Goal: Use online tool/utility: Utilize a website feature to perform a specific function

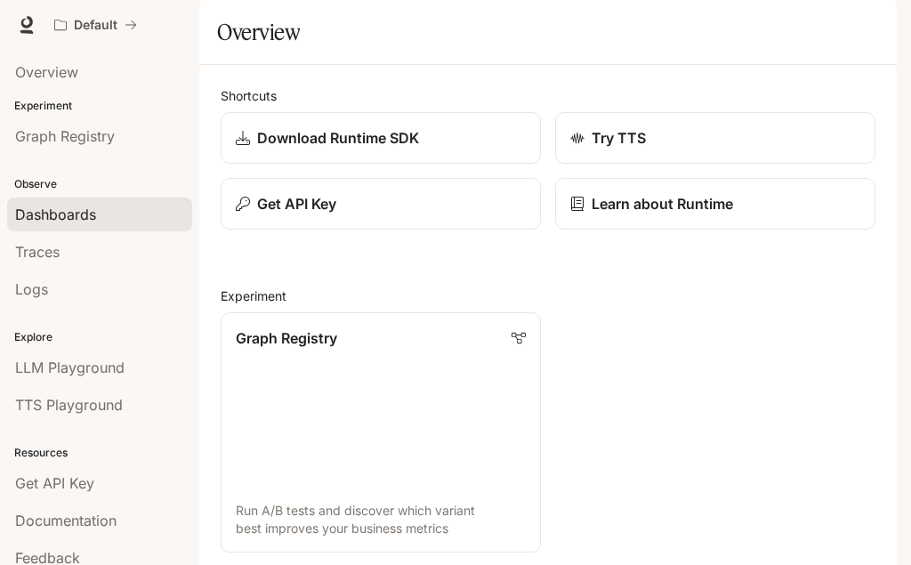
click at [89, 203] on link "Dashboards" at bounding box center [99, 215] width 185 height 34
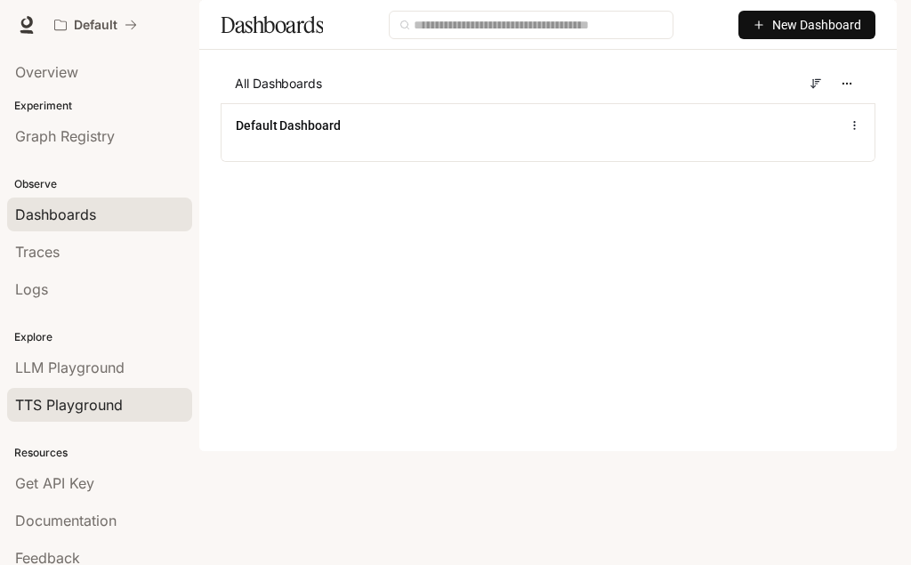
click at [77, 407] on span "TTS Playground" at bounding box center [69, 404] width 108 height 21
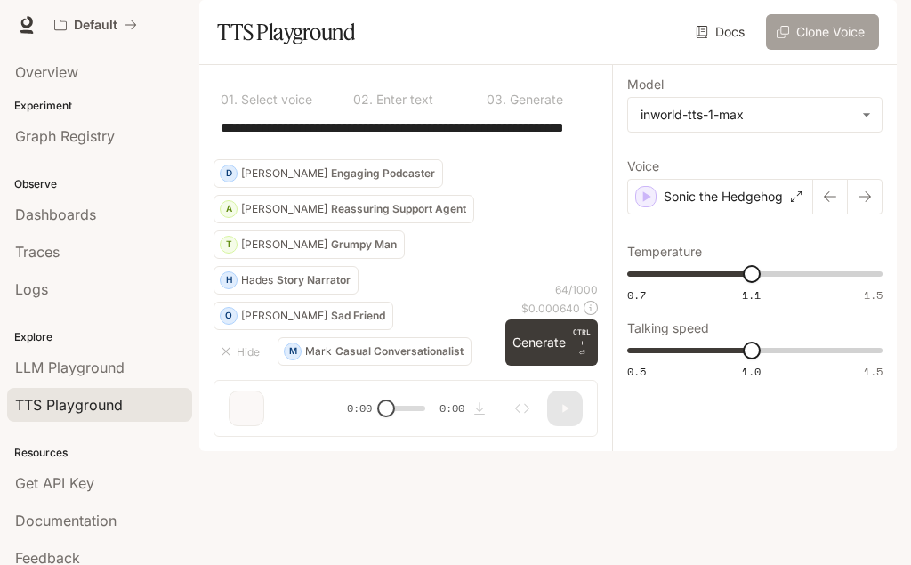
click at [818, 50] on button "Clone Voice" at bounding box center [822, 32] width 113 height 36
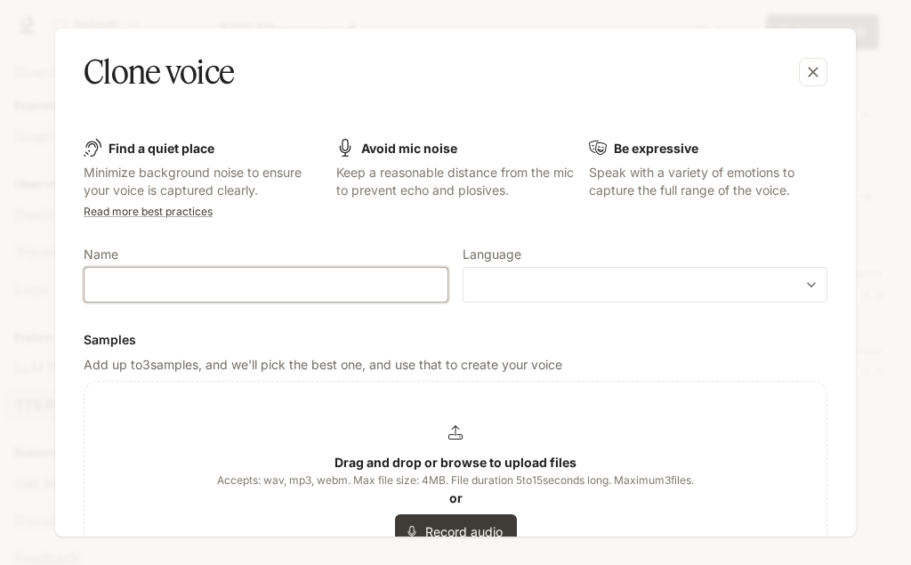
click at [245, 285] on input "text" at bounding box center [266, 285] width 363 height 18
type input "**********"
click at [494, 285] on body "**********" at bounding box center [455, 282] width 911 height 565
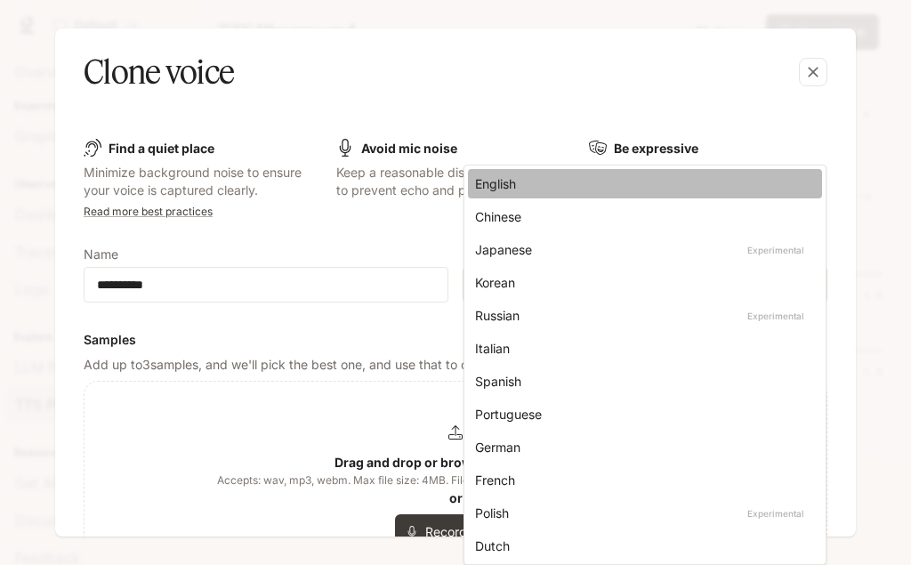
click at [512, 181] on div "English" at bounding box center [641, 183] width 333 height 19
type input "*****"
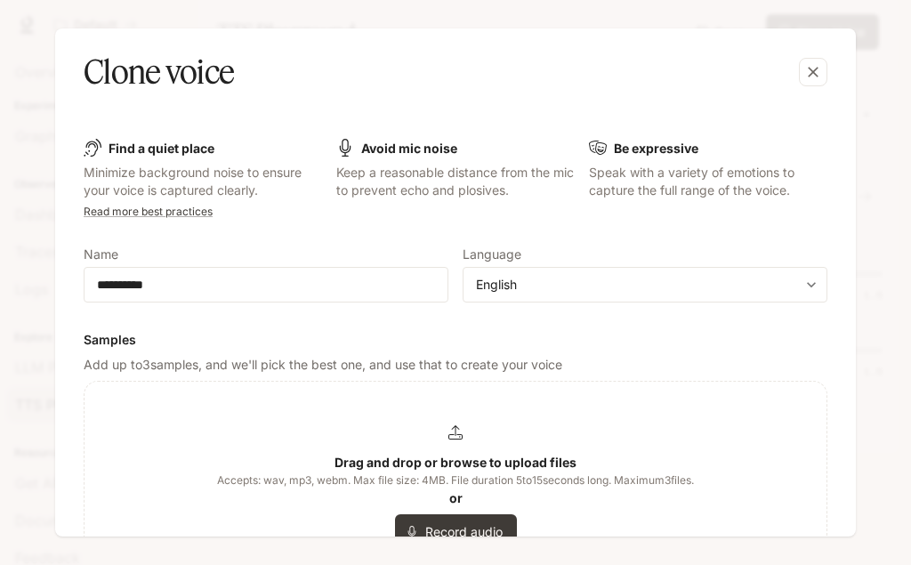
click at [508, 85] on div "Clone voice" at bounding box center [438, 72] width 708 height 44
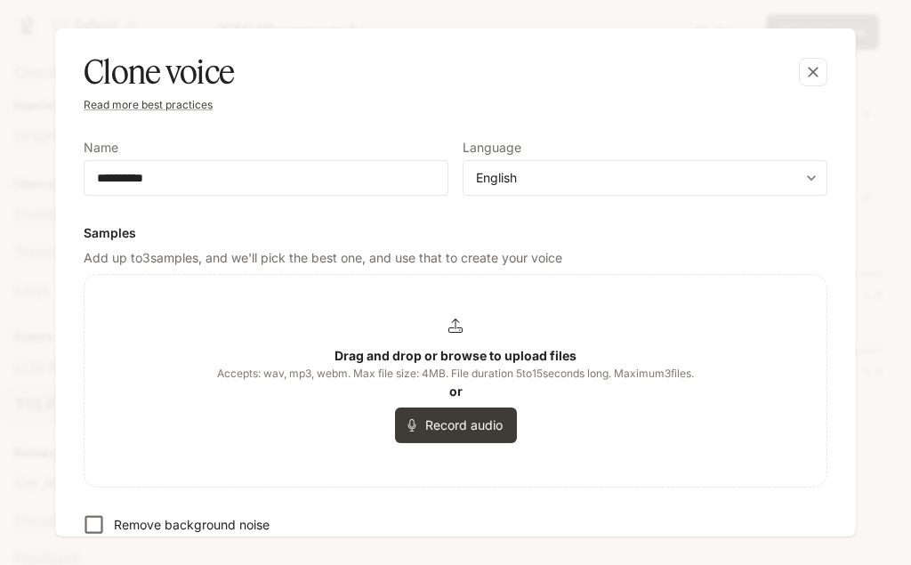
scroll to position [214, 0]
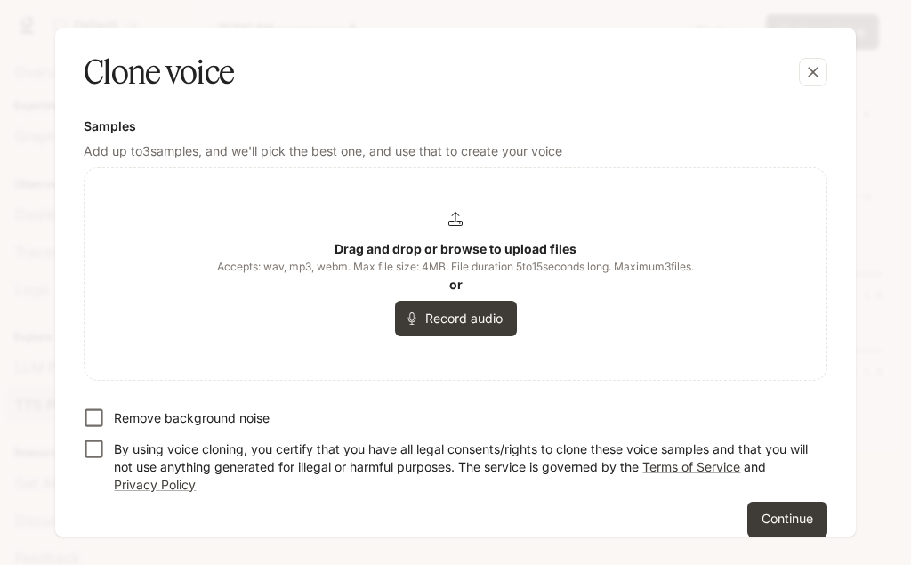
click at [446, 230] on div "Drag and drop or browse to upload files Accepts: wav, mp3, webm. Max file size:…" at bounding box center [455, 274] width 477 height 125
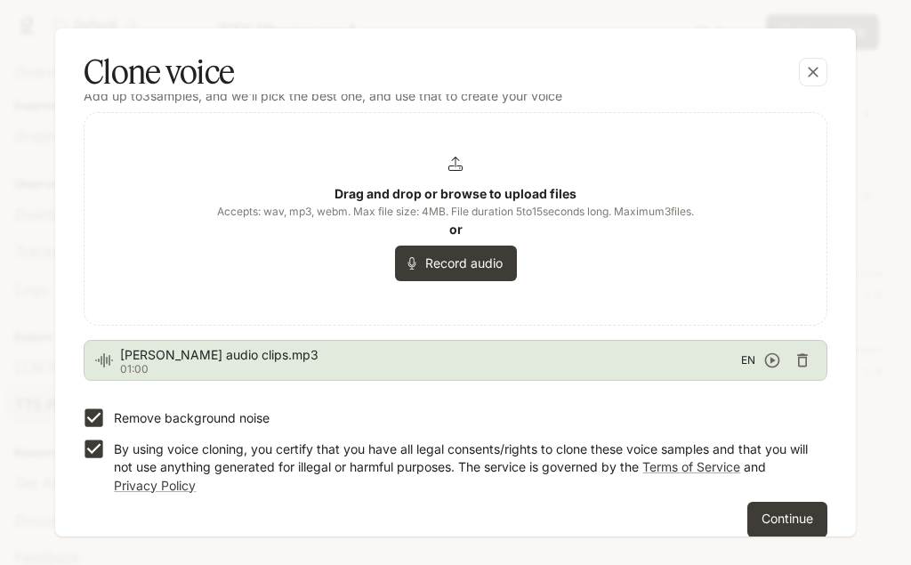
scroll to position [291, 0]
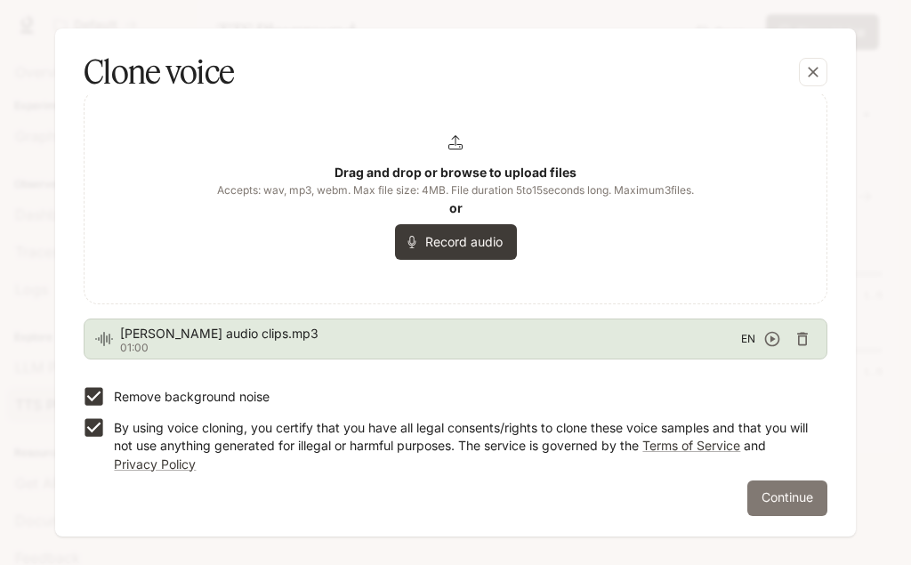
click at [769, 501] on button "Continue" at bounding box center [787, 498] width 80 height 36
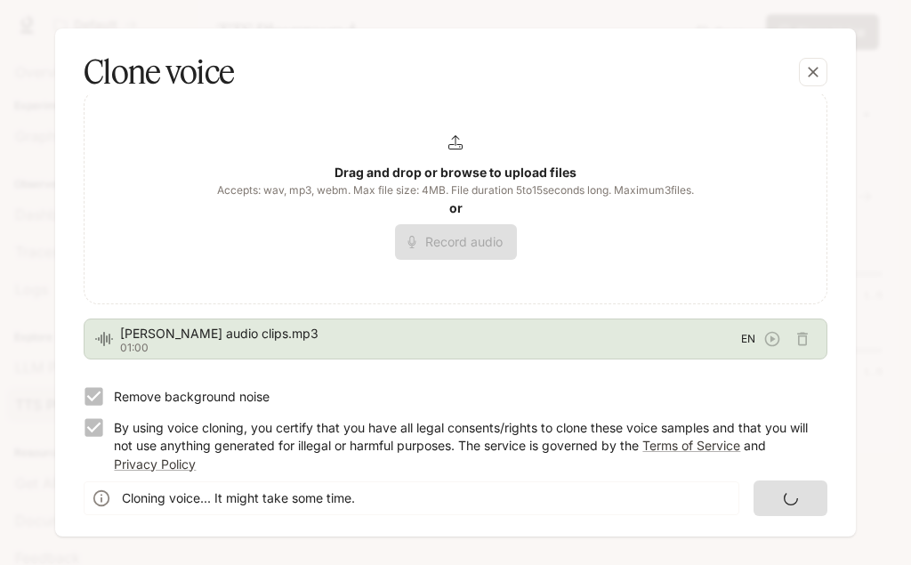
scroll to position [0, 0]
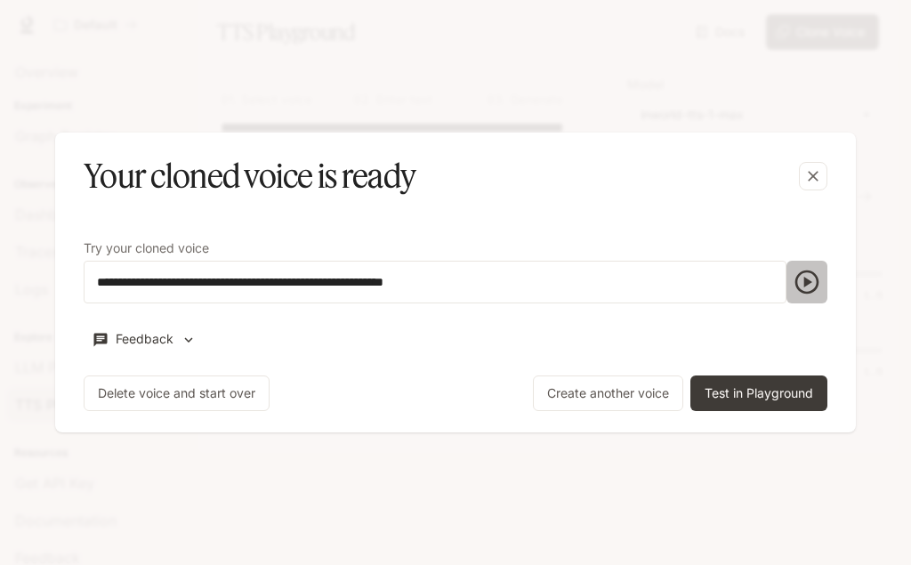
click at [801, 280] on icon "button" at bounding box center [807, 282] width 28 height 28
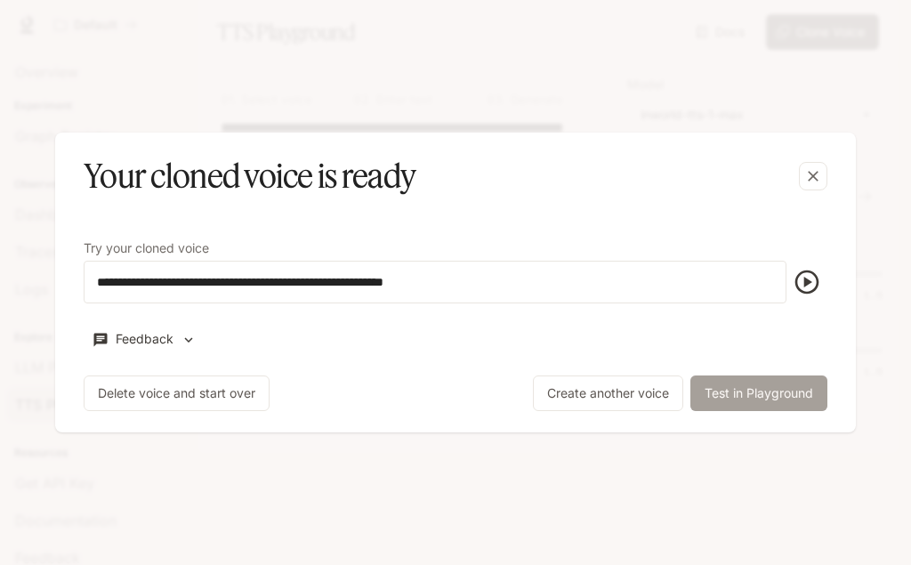
click at [741, 383] on button "Test in Playground" at bounding box center [758, 393] width 137 height 36
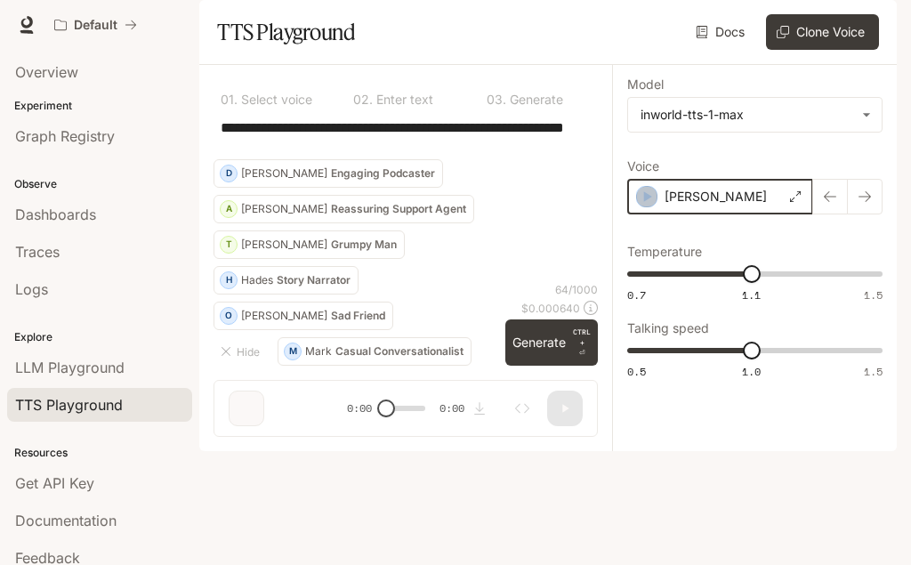
click at [642, 206] on icon "button" at bounding box center [647, 197] width 18 height 18
click at [699, 206] on p "[PERSON_NAME]" at bounding box center [715, 197] width 102 height 18
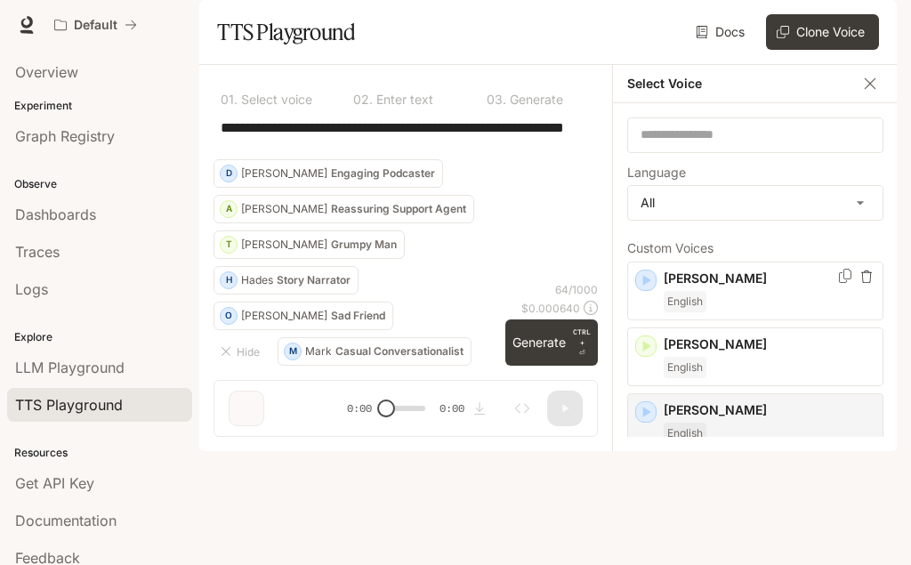
scroll to position [107, 0]
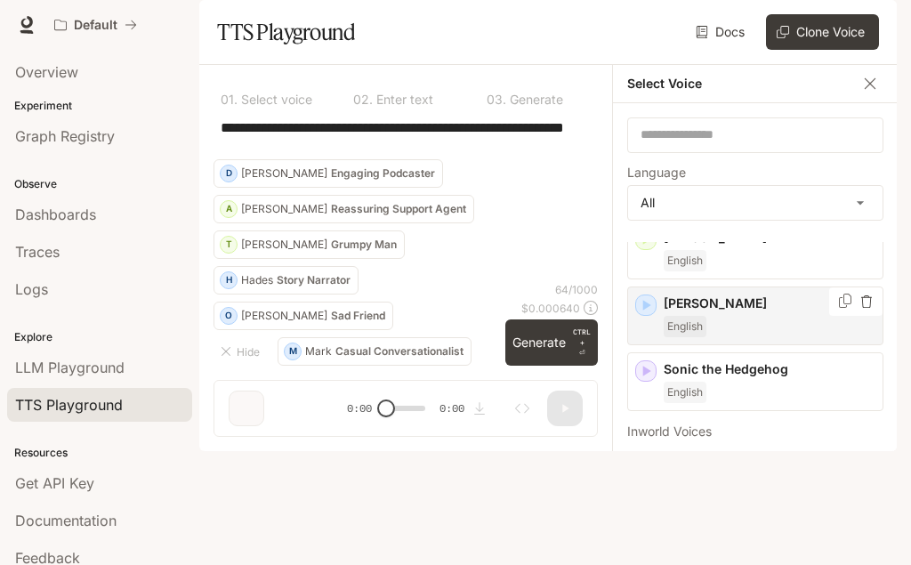
click at [647, 310] on icon "button" at bounding box center [647, 305] width 8 height 11
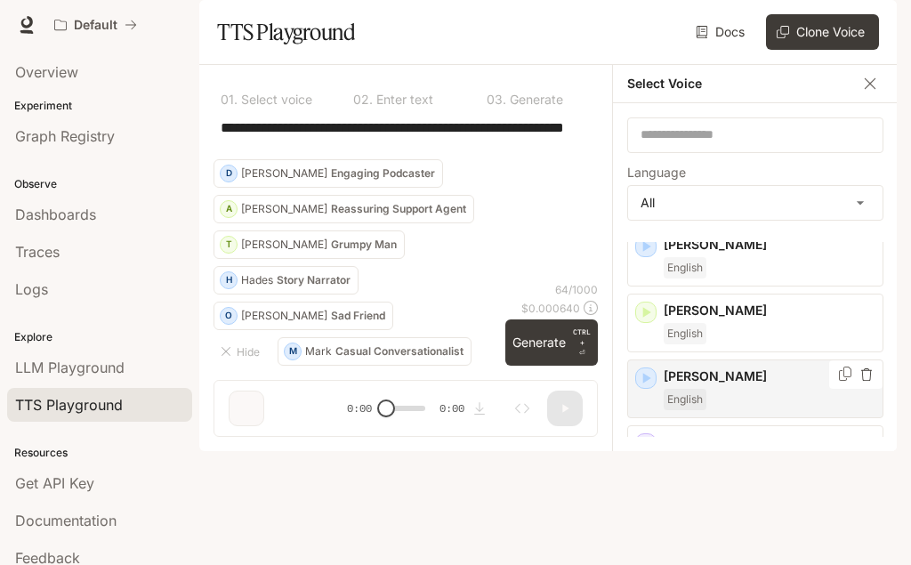
scroll to position [0, 0]
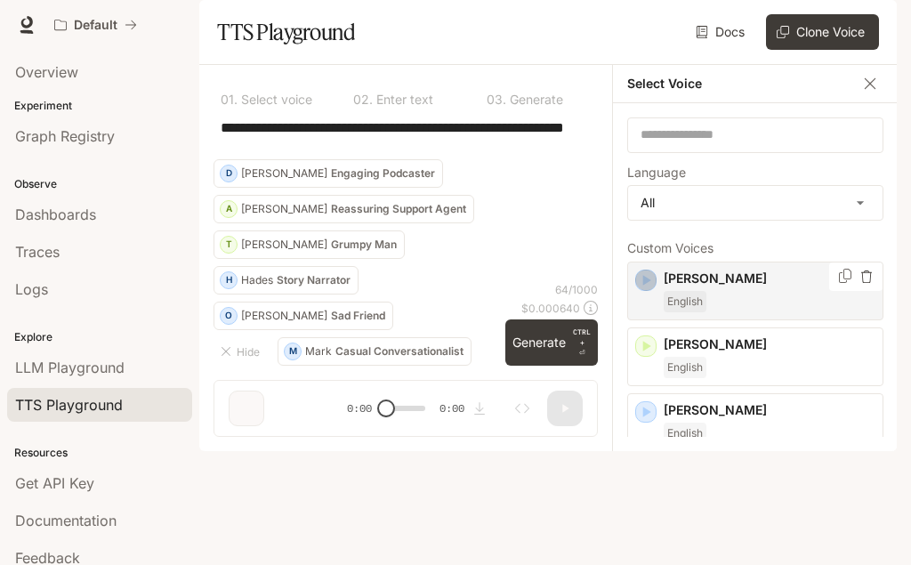
click at [649, 289] on icon "button" at bounding box center [646, 280] width 18 height 18
click at [413, 158] on textarea "**********" at bounding box center [406, 137] width 370 height 41
